Goal: Find specific page/section: Find specific page/section

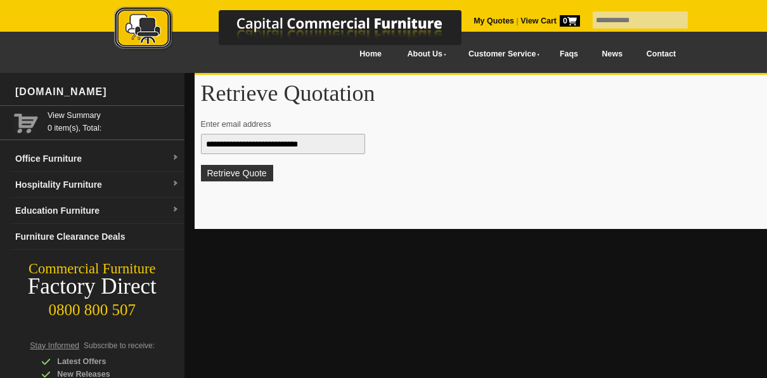
click at [231, 166] on button "Retrieve Quote" at bounding box center [237, 173] width 72 height 16
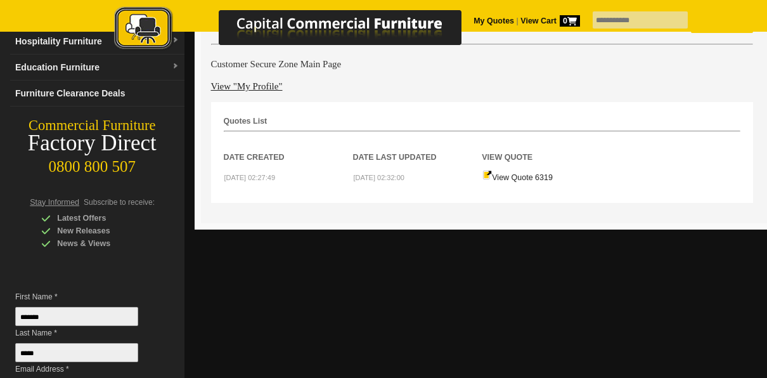
scroll to position [142, 0]
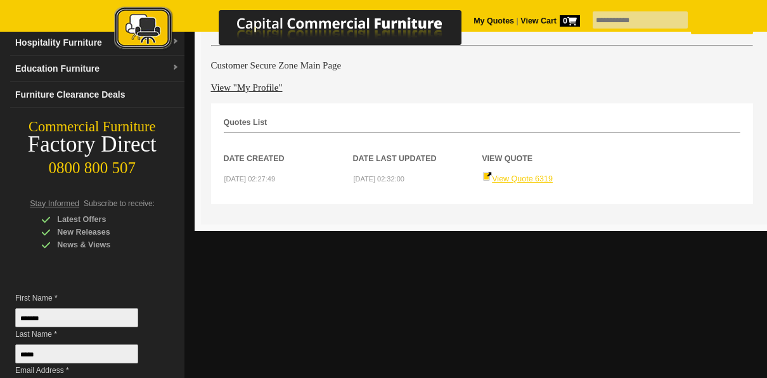
click at [511, 177] on link "View Quote 6319" at bounding box center [517, 178] width 70 height 9
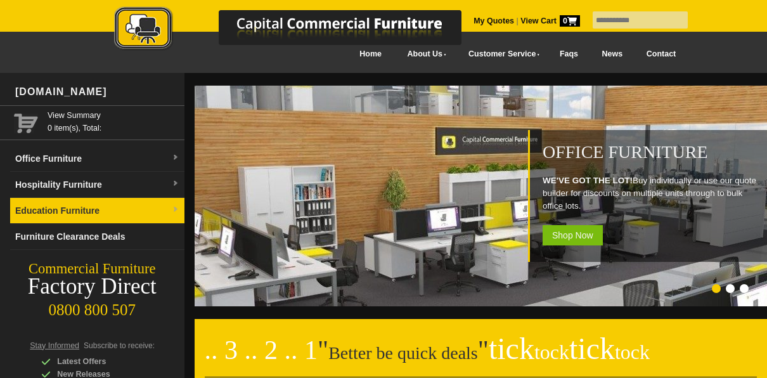
click at [63, 202] on link "Education Furniture" at bounding box center [97, 211] width 174 height 26
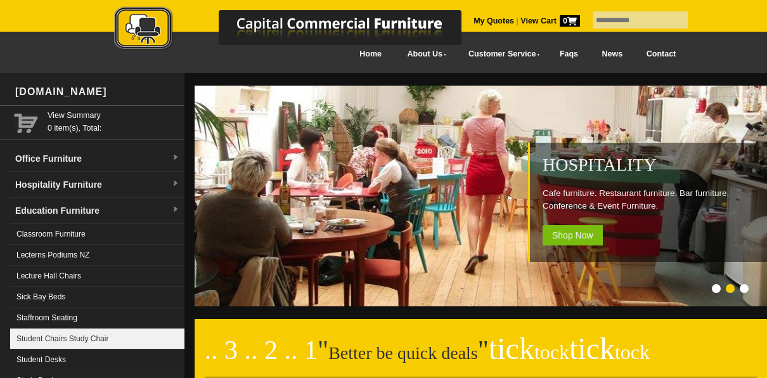
click at [131, 340] on link "Student Chairs Study Chair" at bounding box center [97, 338] width 174 height 21
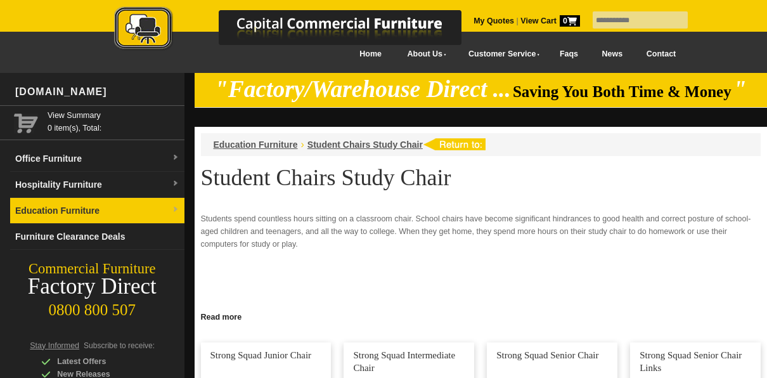
click at [145, 210] on link "Education Furniture" at bounding box center [97, 211] width 174 height 26
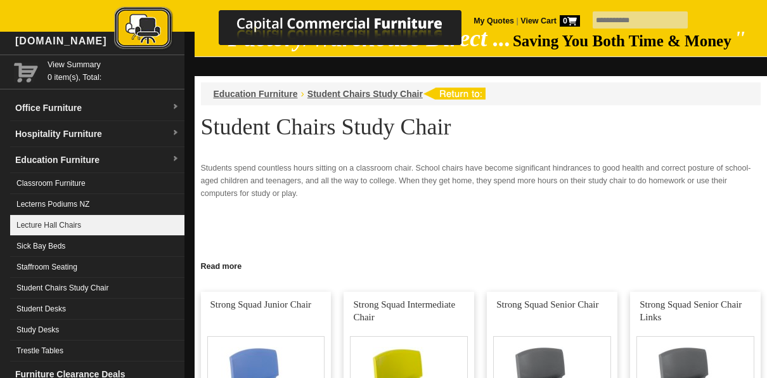
scroll to position [76, 0]
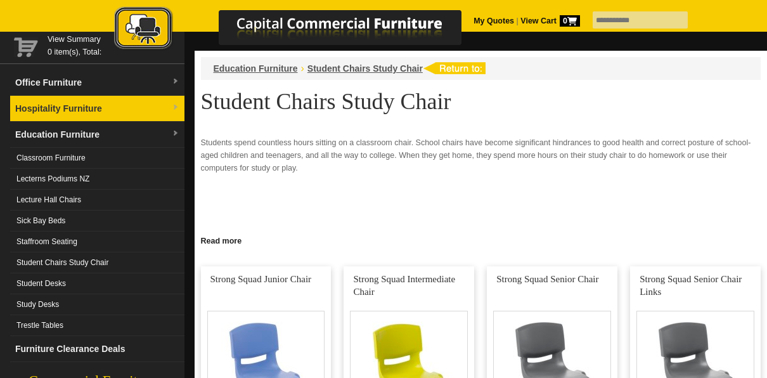
click at [174, 104] on img at bounding box center [176, 108] width 8 height 8
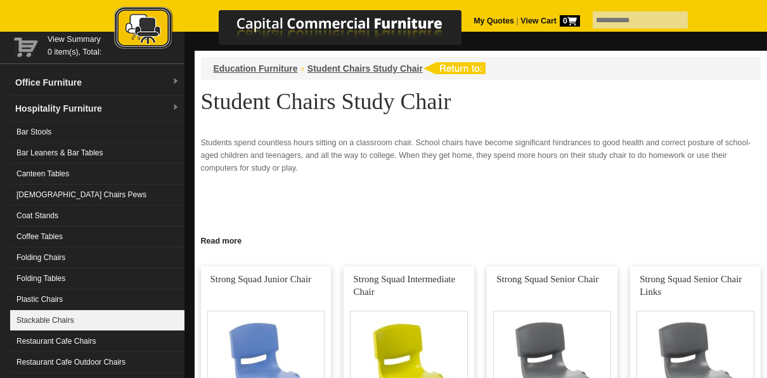
click at [101, 314] on link "Stackable Chairs" at bounding box center [97, 320] width 174 height 21
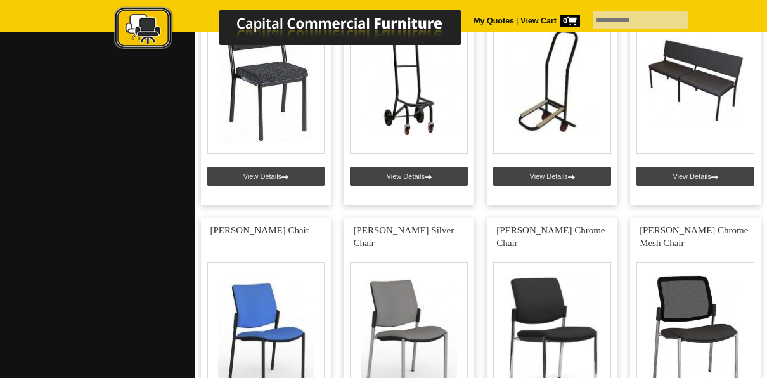
scroll to position [4209, 0]
